Goal: Transaction & Acquisition: Purchase product/service

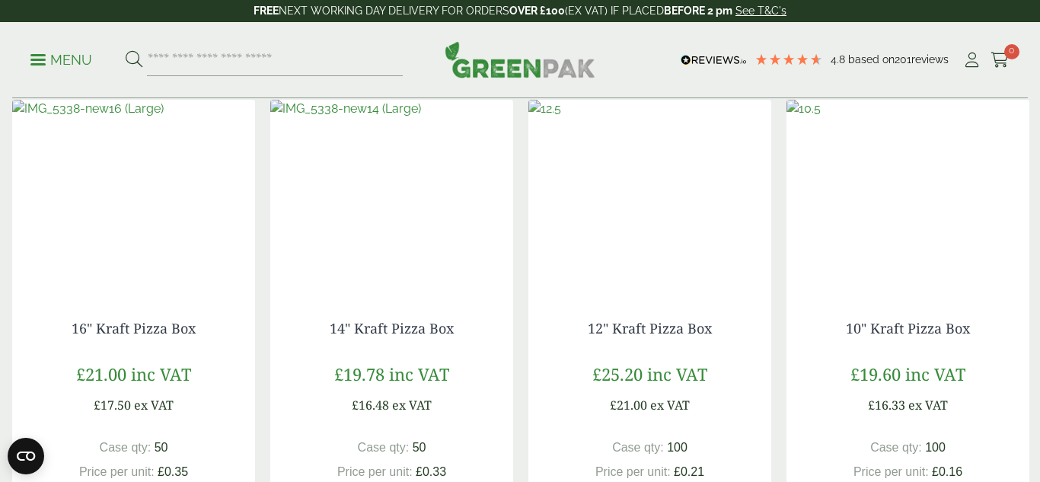
scroll to position [1317, 0]
click at [167, 285] on img at bounding box center [133, 194] width 243 height 190
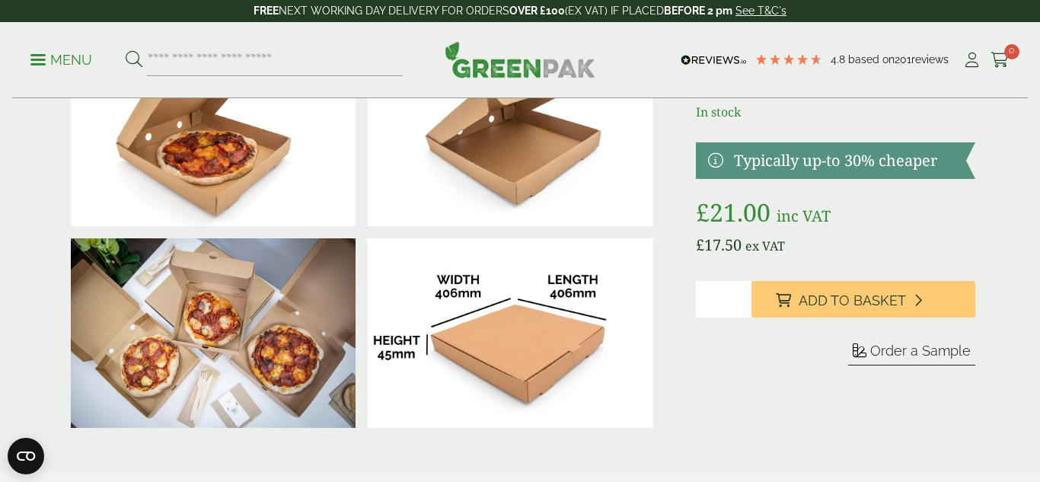
scroll to position [116, 0]
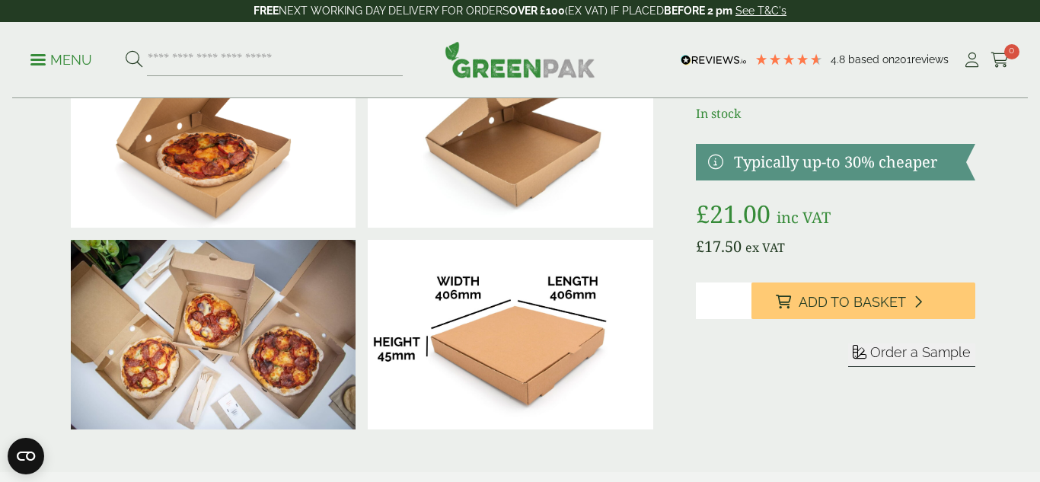
type input "*"
click at [740, 297] on input "*" at bounding box center [724, 300] width 56 height 37
